Goal: Check status: Check status

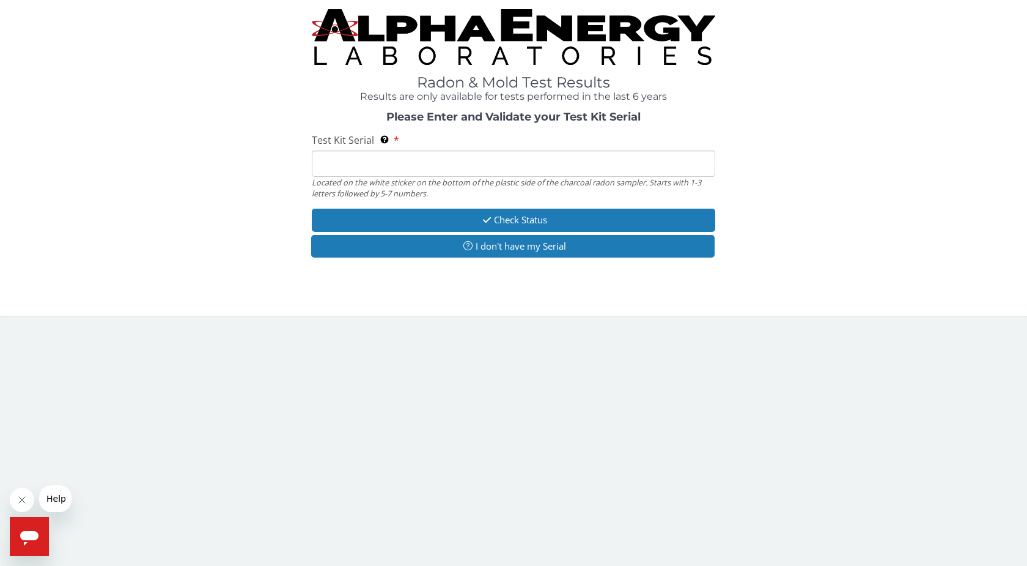
click at [667, 157] on input "Test Kit Serial Located on the white sticker on the bottom of the plastic side …" at bounding box center [514, 163] width 404 height 26
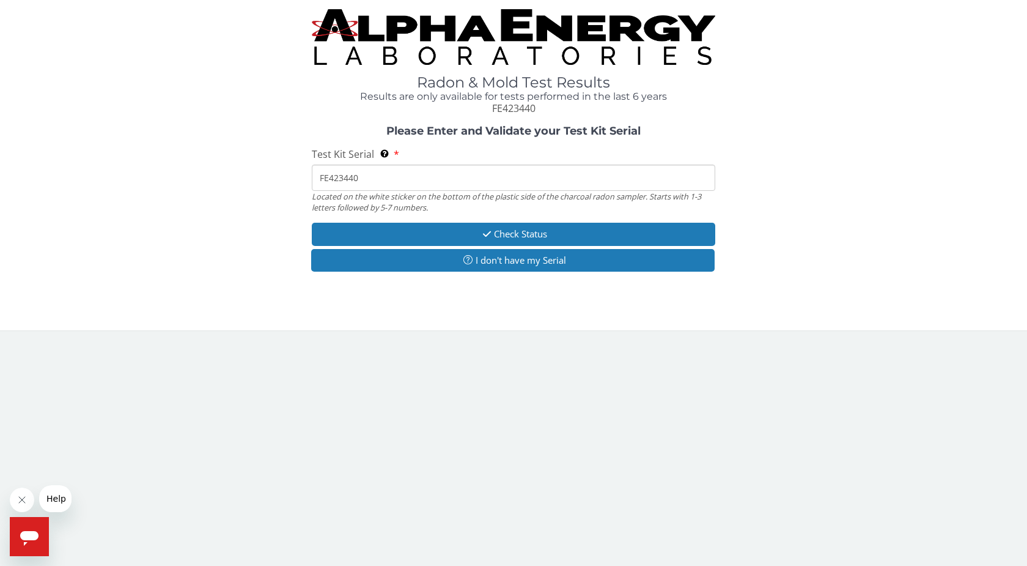
type input "FE423440"
click at [624, 221] on div "Please Enter and Validate your Test Kit Serial Test Kit Serial Located on the w…" at bounding box center [513, 199] width 1009 height 149
click at [618, 234] on button "Check Status" at bounding box center [514, 234] width 404 height 23
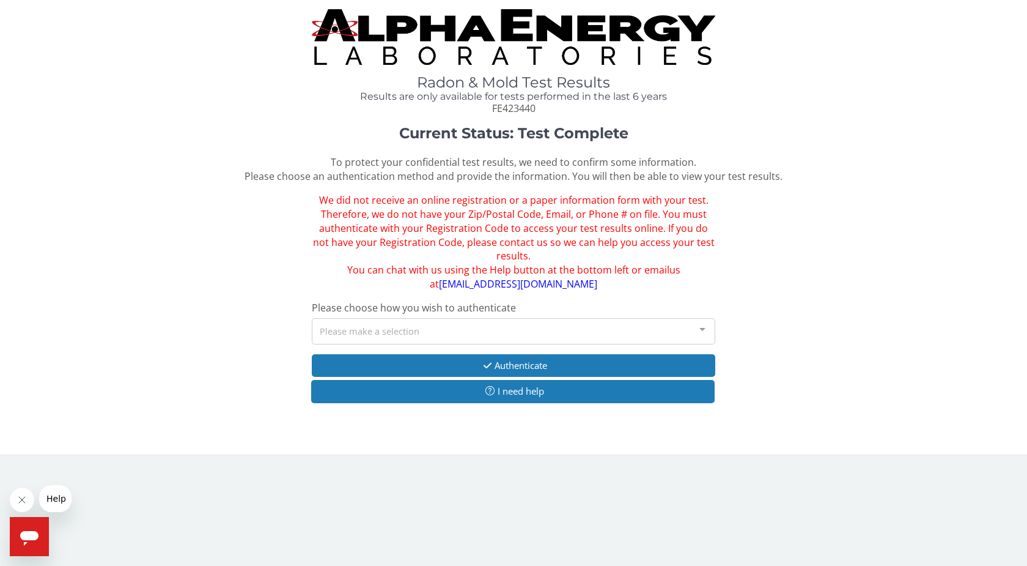
click at [533, 286] on link "[EMAIL_ADDRESS][DOMAIN_NAME]" at bounding box center [518, 283] width 158 height 13
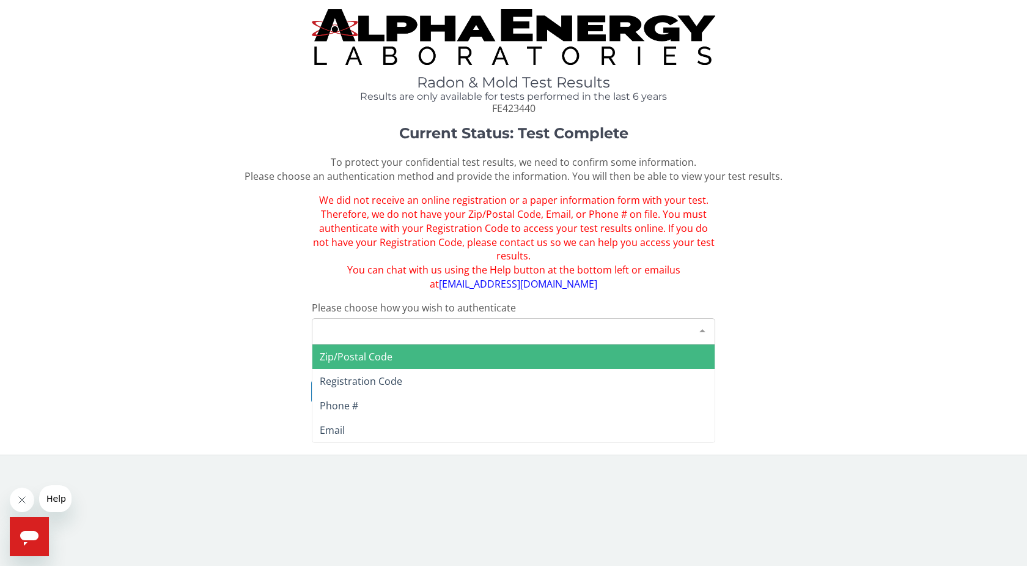
click at [493, 330] on div "Please make a selection" at bounding box center [514, 331] width 404 height 26
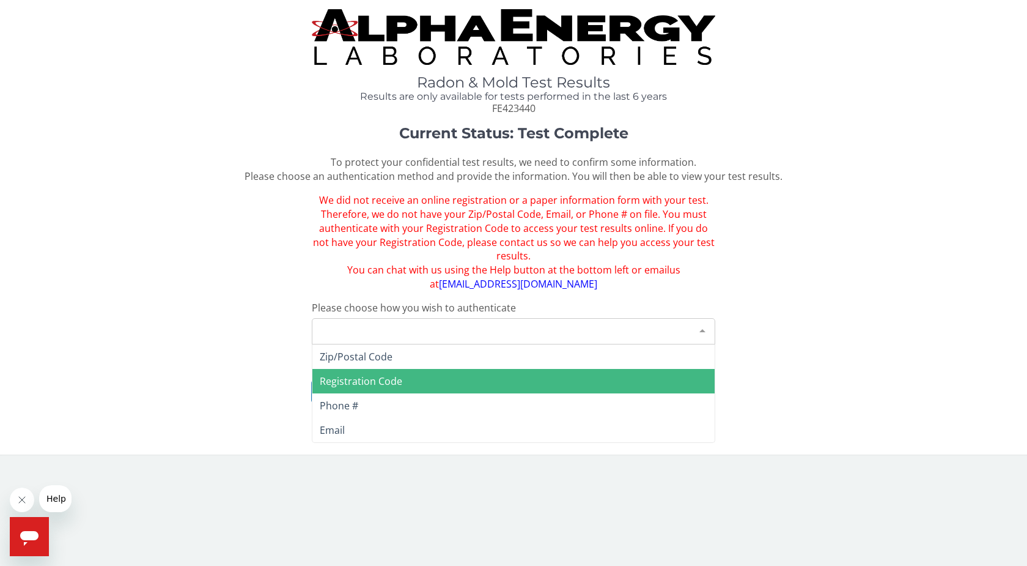
click at [213, 359] on div "Current Status: Test Complete To protect your confidential test results, we nee…" at bounding box center [513, 270] width 1009 height 290
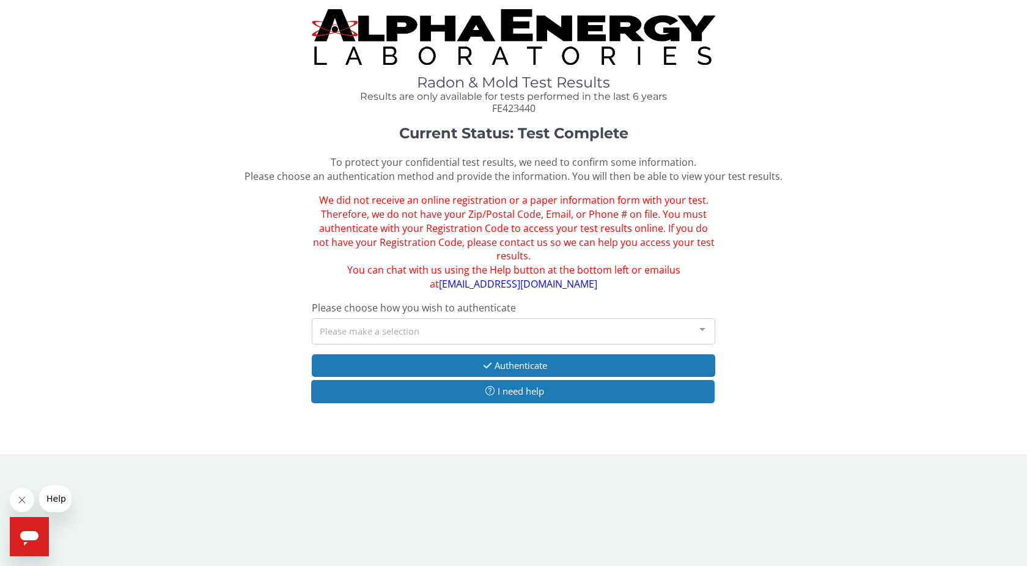
click at [427, 329] on div "Please make a selection" at bounding box center [514, 331] width 404 height 26
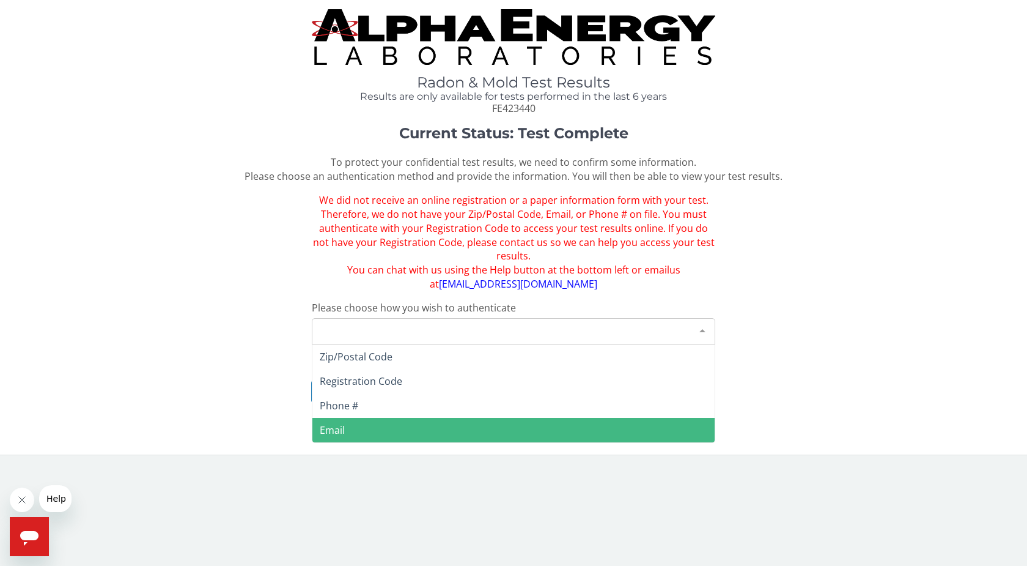
click at [342, 429] on span "Email" at bounding box center [332, 429] width 25 height 13
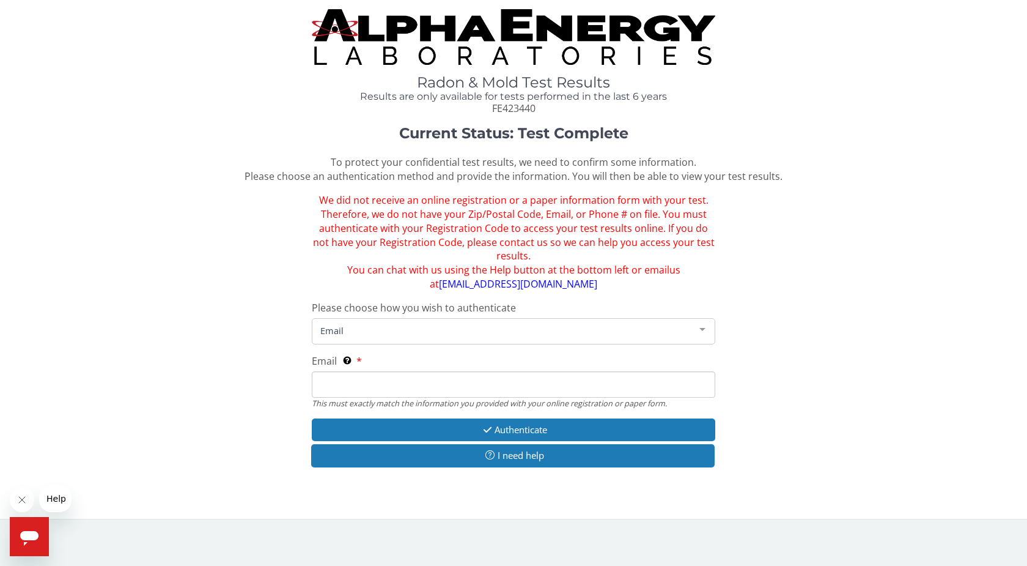
click at [390, 358] on div "Email This must exactly match the information you provided with your online reg…" at bounding box center [514, 381] width 404 height 54
click at [390, 369] on div "Email This must exactly match the information you provided with your online reg…" at bounding box center [514, 381] width 404 height 54
click at [393, 343] on div "Email" at bounding box center [514, 331] width 404 height 26
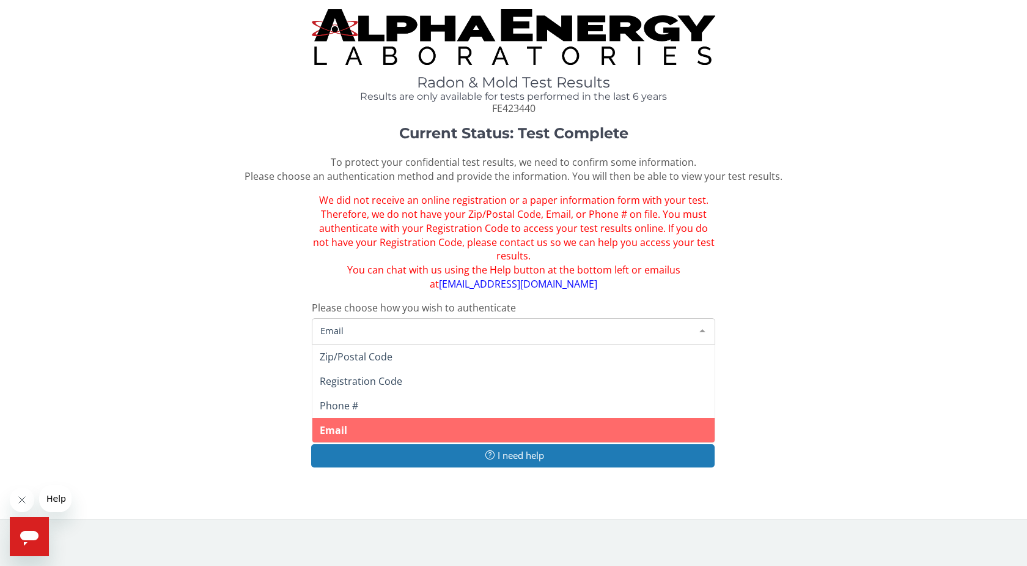
click at [341, 428] on span "Email" at bounding box center [334, 429] width 28 height 13
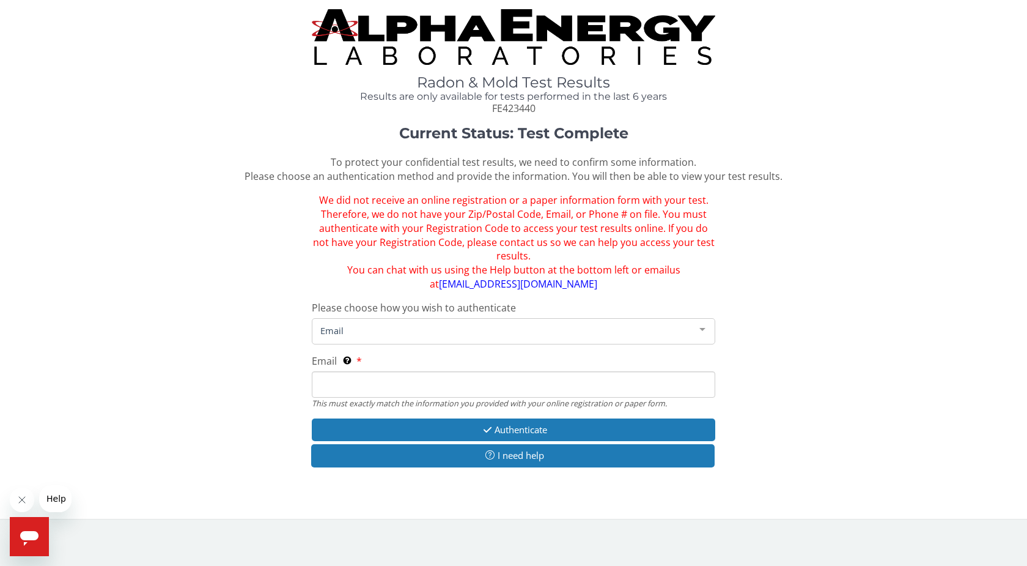
click at [340, 378] on input "Email This must exactly match the information you provided with your online reg…" at bounding box center [514, 384] width 404 height 26
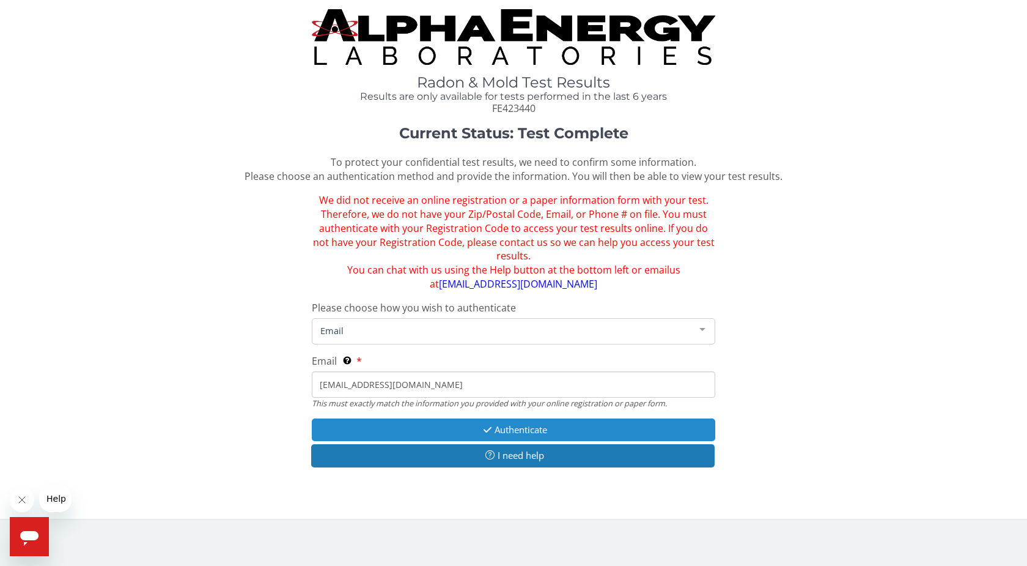
type input "[EMAIL_ADDRESS][DOMAIN_NAME]"
click at [504, 423] on button "Authenticate" at bounding box center [514, 429] width 404 height 23
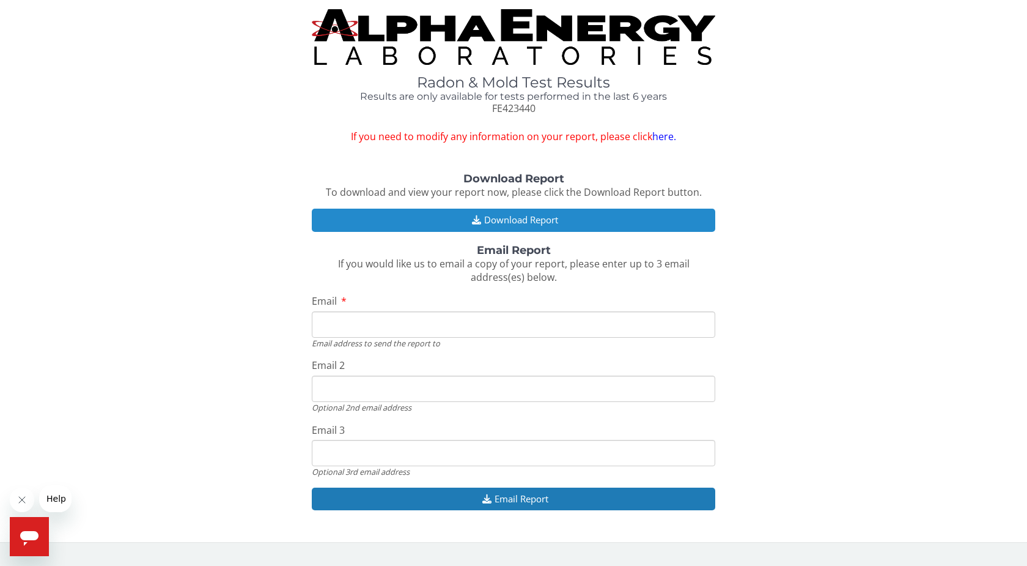
click at [510, 225] on button "Download Report" at bounding box center [514, 220] width 404 height 23
